Goal: Task Accomplishment & Management: Complete application form

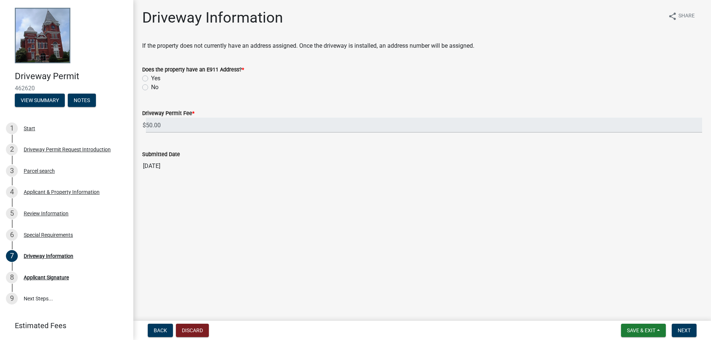
click at [151, 87] on label "No" at bounding box center [154, 87] width 7 height 9
click at [151, 87] on input "No" at bounding box center [153, 85] width 5 height 5
radio input "true"
click at [682, 334] on button "Next" at bounding box center [684, 330] width 25 height 13
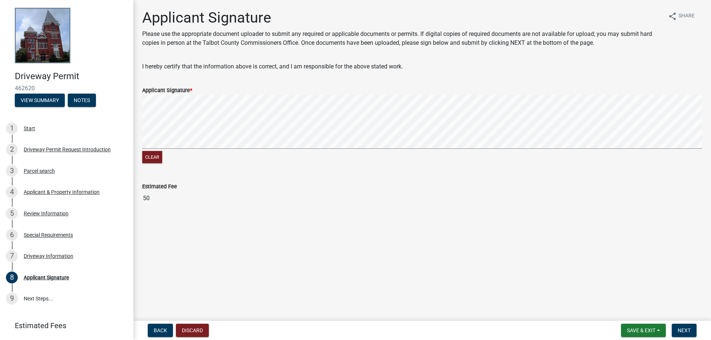
click at [350, 153] on div "Clear" at bounding box center [422, 130] width 560 height 70
click at [370, 153] on div "Clear" at bounding box center [422, 130] width 560 height 70
click at [512, 151] on signature-pad at bounding box center [422, 123] width 560 height 56
click at [685, 331] on span "Next" at bounding box center [684, 331] width 13 height 6
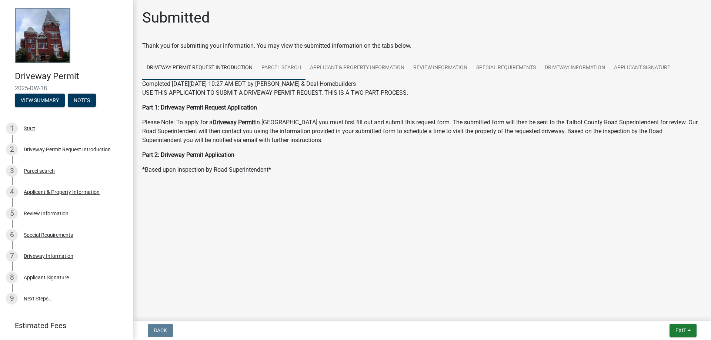
click at [272, 71] on link "Parcel search" at bounding box center [281, 68] width 49 height 24
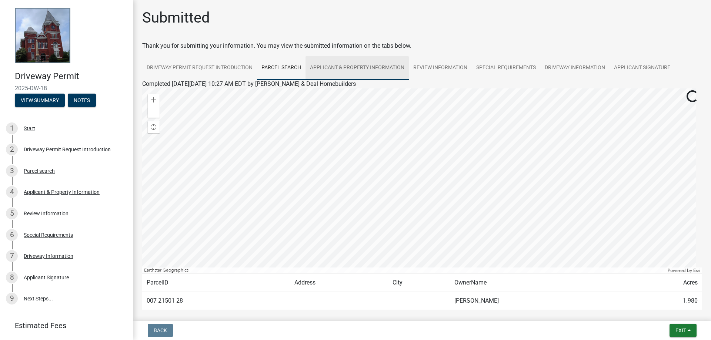
click at [323, 71] on link "Applicant & Property Information" at bounding box center [356, 68] width 103 height 24
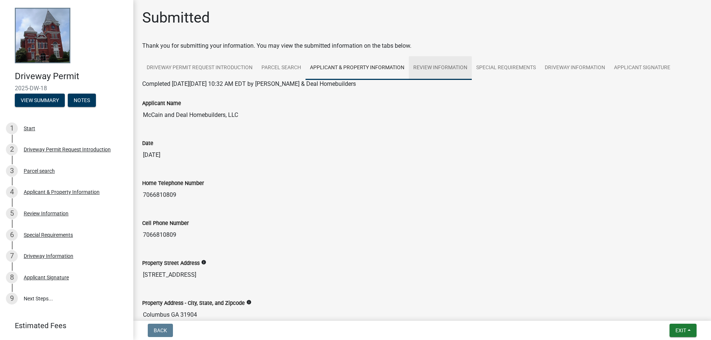
click at [423, 71] on link "Review Information" at bounding box center [440, 68] width 63 height 24
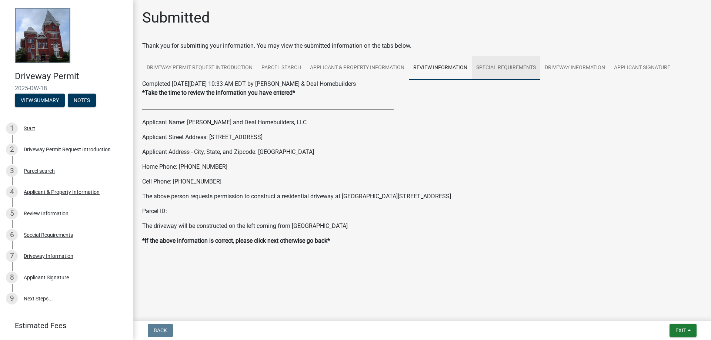
click at [484, 71] on link "Special Requirements" at bounding box center [506, 68] width 68 height 24
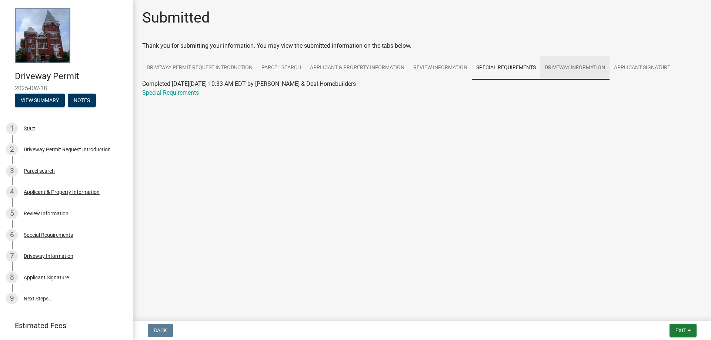
click at [559, 71] on link "Driveway Information" at bounding box center [574, 68] width 69 height 24
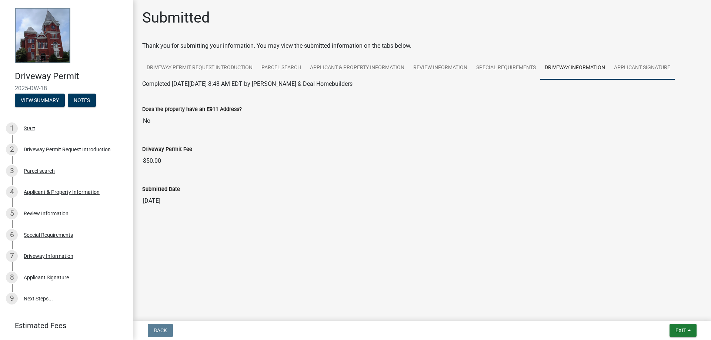
click at [635, 73] on link "Applicant Signature" at bounding box center [641, 68] width 65 height 24
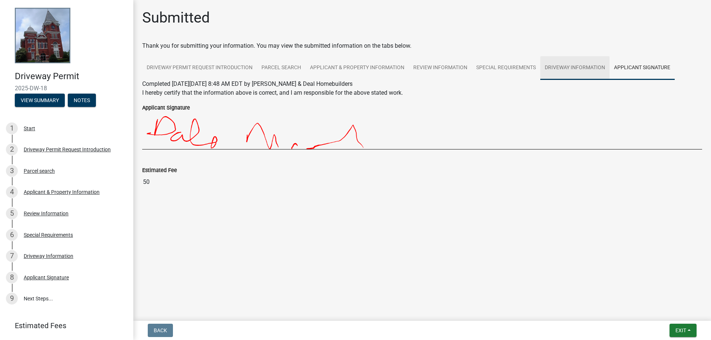
click at [573, 69] on link "Driveway Information" at bounding box center [574, 68] width 69 height 24
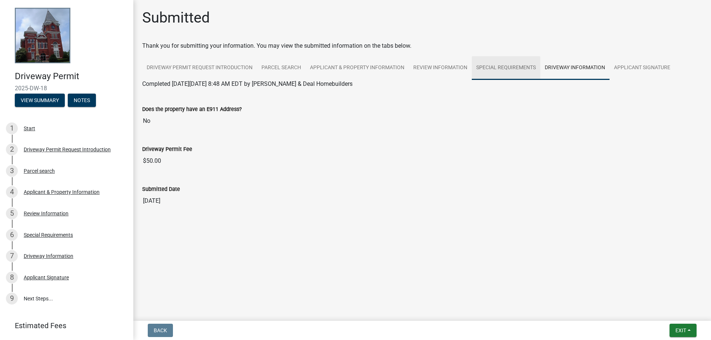
click at [513, 69] on link "Special Requirements" at bounding box center [506, 68] width 68 height 24
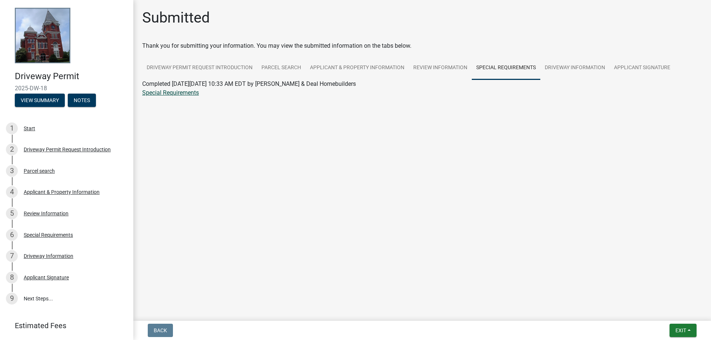
click at [163, 94] on link "Special Requirements" at bounding box center [170, 92] width 57 height 7
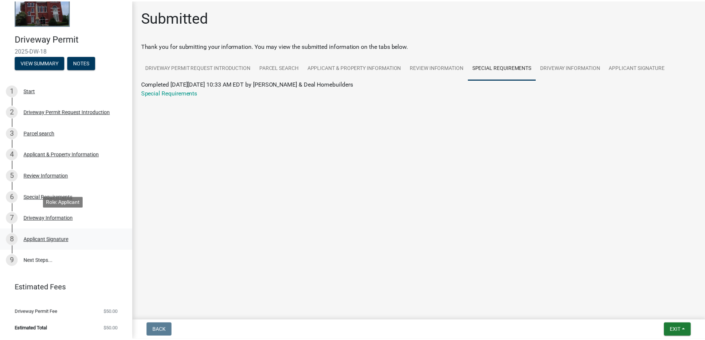
scroll to position [38, 0]
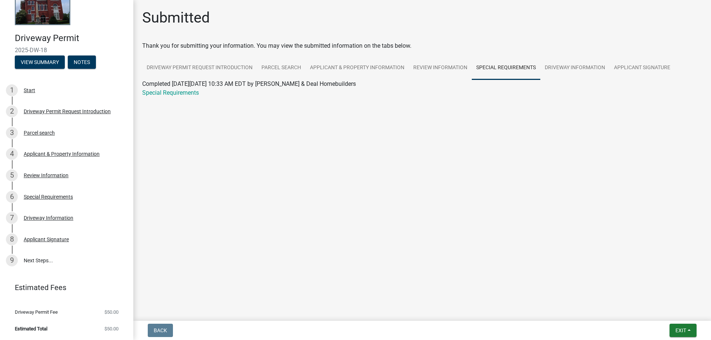
click at [100, 324] on li "Estimated Total $50.00" at bounding box center [66, 329] width 133 height 17
click at [98, 314] on li "Driveway Permit Fee $50.00" at bounding box center [66, 312] width 133 height 17
click at [40, 262] on link "9 Next Steps..." at bounding box center [66, 260] width 133 height 21
click at [11, 260] on div "9" at bounding box center [12, 261] width 12 height 12
click at [47, 263] on link "9 Next Steps..." at bounding box center [66, 260] width 133 height 21
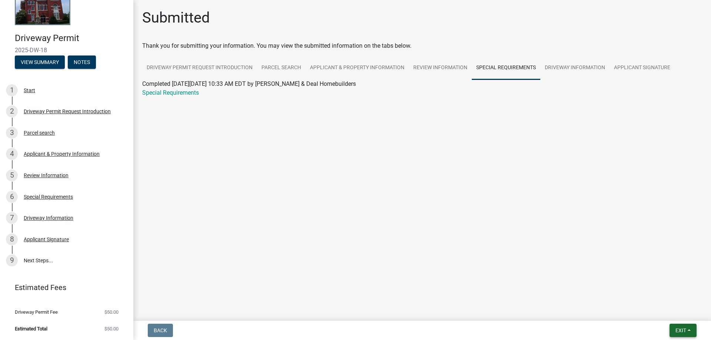
click at [681, 325] on button "Exit" at bounding box center [682, 330] width 27 height 13
click at [658, 314] on button "Save & Exit" at bounding box center [666, 312] width 59 height 18
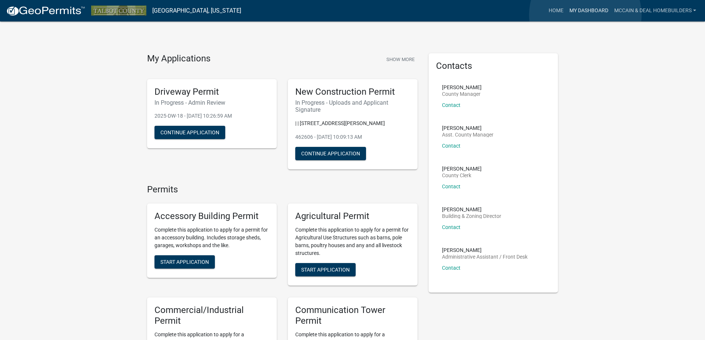
click at [585, 15] on link "My Dashboard" at bounding box center [588, 11] width 45 height 14
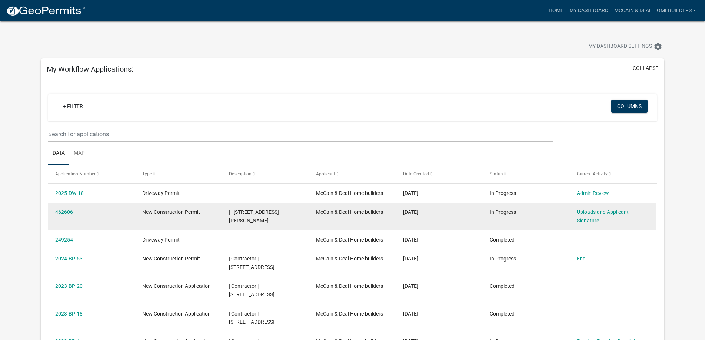
click at [250, 211] on span "| | [STREET_ADDRESS][PERSON_NAME]" at bounding box center [254, 216] width 50 height 14
click at [196, 213] on span "New Construction Permit" at bounding box center [171, 212] width 58 height 6
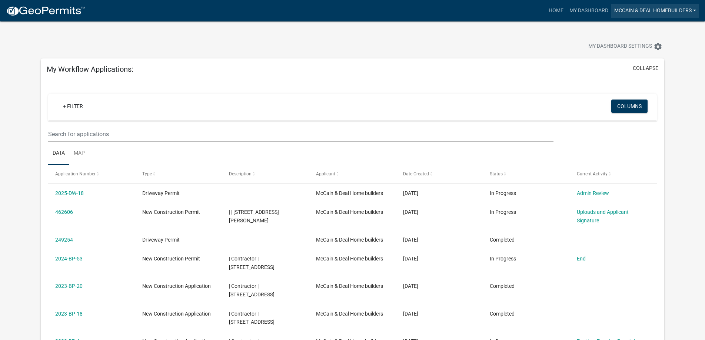
click at [631, 13] on link "Mccain & Deal Homebuilders" at bounding box center [655, 11] width 88 height 14
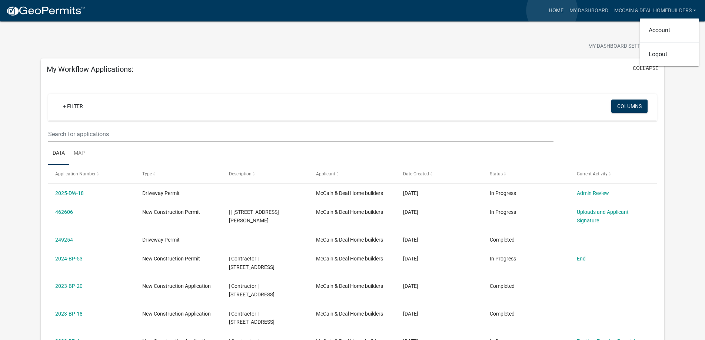
click at [552, 10] on link "Home" at bounding box center [555, 11] width 21 height 14
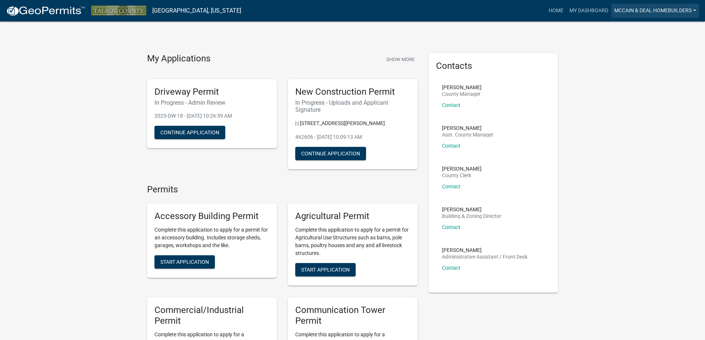
click at [663, 14] on link "Mccain & Deal Homebuilders" at bounding box center [655, 11] width 88 height 14
click at [659, 31] on link "Account" at bounding box center [668, 30] width 59 height 18
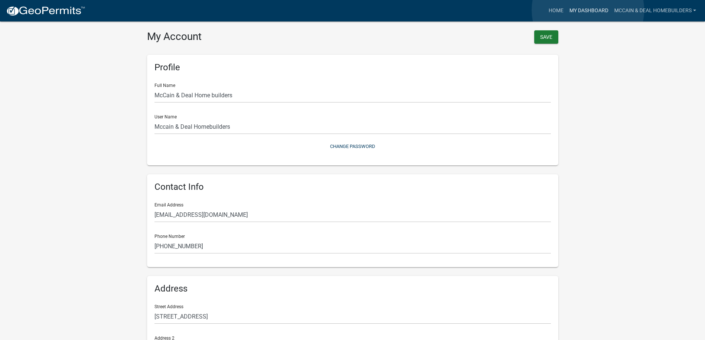
click at [588, 10] on link "My Dashboard" at bounding box center [588, 11] width 45 height 14
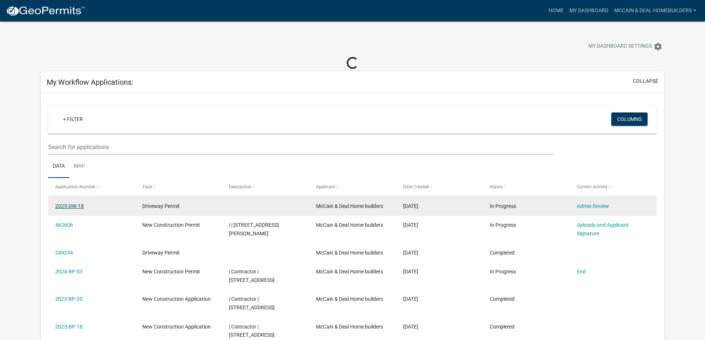
click at [67, 206] on link "2025-DW-18" at bounding box center [69, 206] width 29 height 6
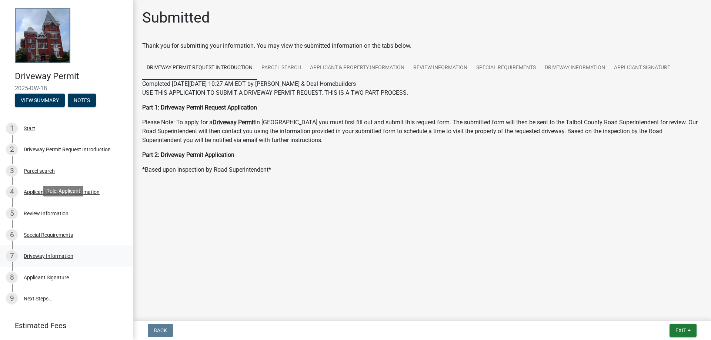
scroll to position [38, 0]
